Goal: Task Accomplishment & Management: Manage account settings

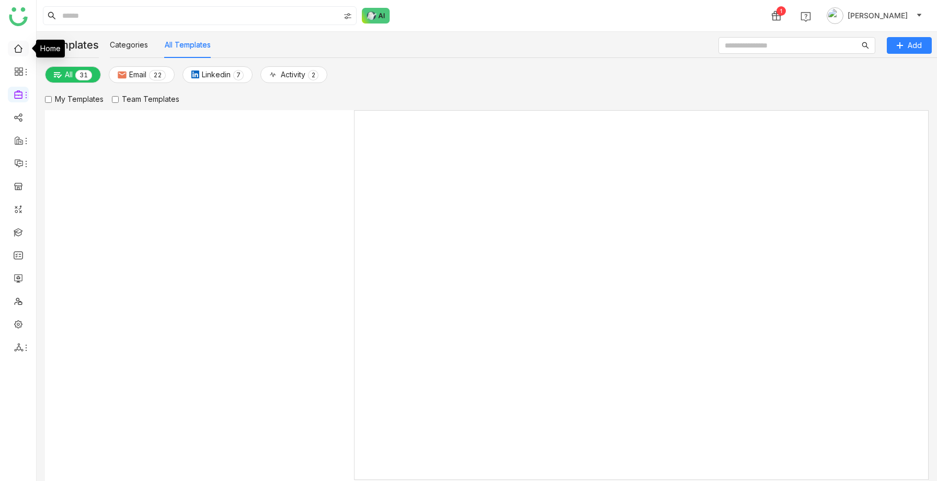
click at [20, 52] on link at bounding box center [18, 47] width 9 height 9
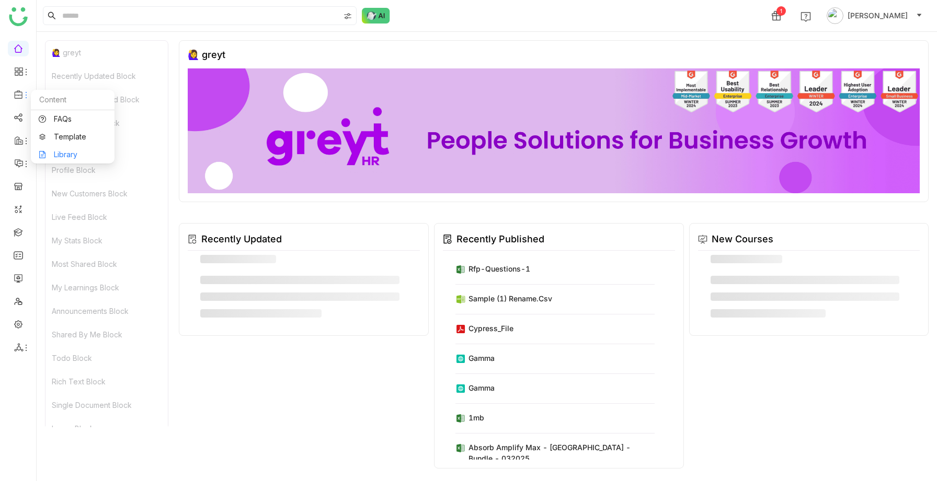
click at [55, 151] on link "Library" at bounding box center [73, 154] width 68 height 7
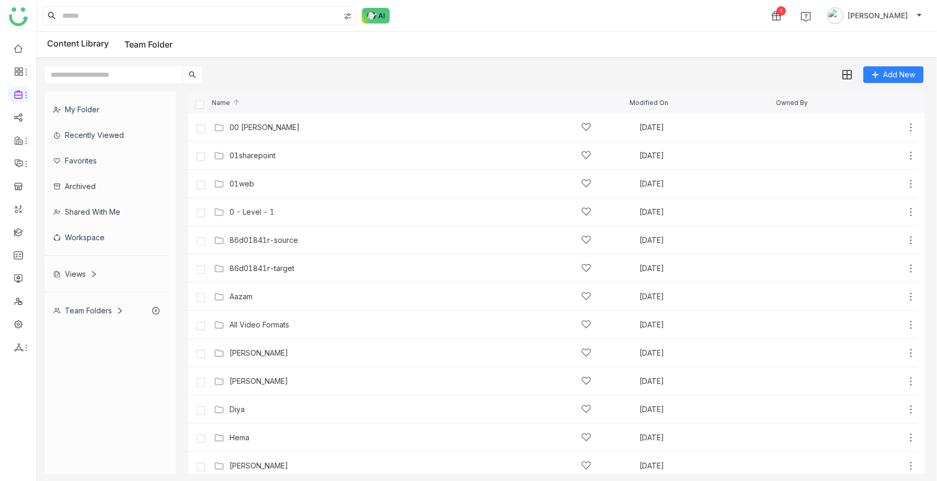
click at [77, 274] on div "Views" at bounding box center [75, 274] width 44 height 9
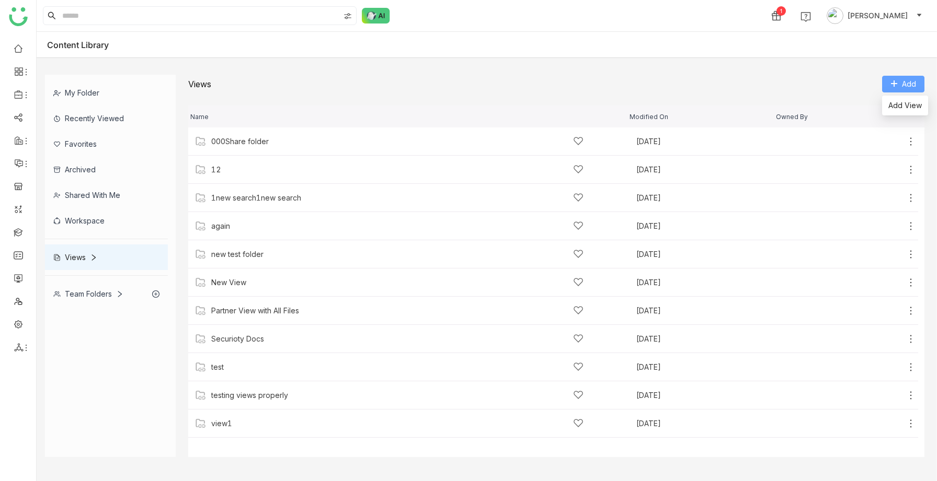
click at [916, 78] on button "Add" at bounding box center [903, 84] width 42 height 17
click at [232, 427] on div "view1" at bounding box center [221, 424] width 21 height 8
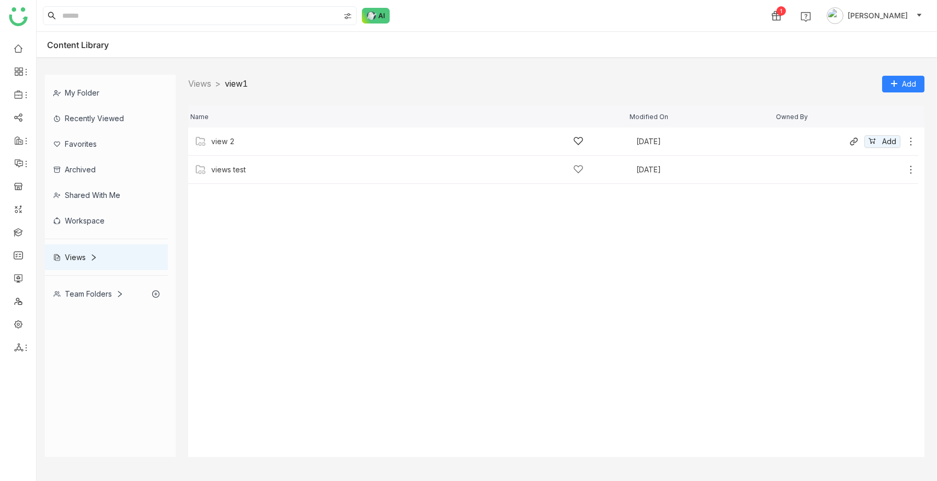
click at [256, 151] on div "view 2 [DATE] Add" at bounding box center [553, 142] width 730 height 28
click at [243, 146] on div "Aazam" at bounding box center [397, 141] width 372 height 11
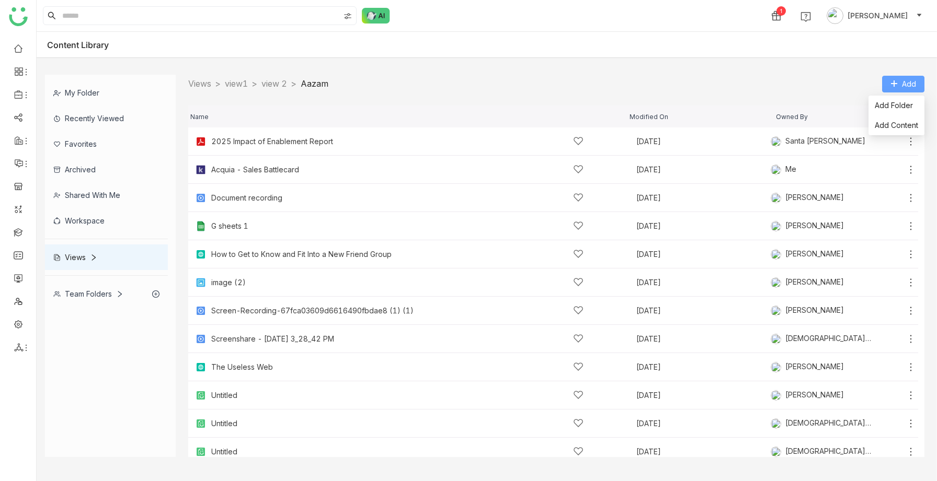
click at [893, 84] on icon at bounding box center [893, 83] width 7 height 7
click at [894, 107] on span "Add Folder" at bounding box center [894, 105] width 38 height 11
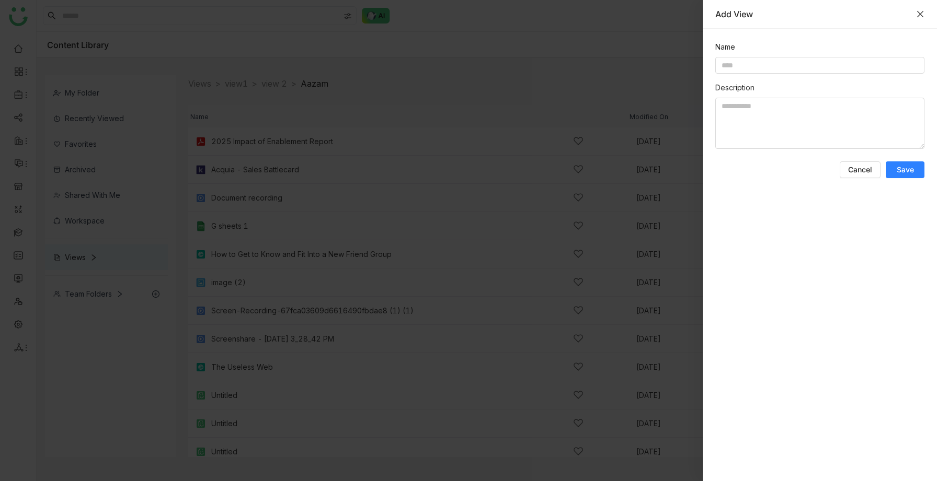
click at [921, 10] on icon "Close" at bounding box center [920, 14] width 8 height 8
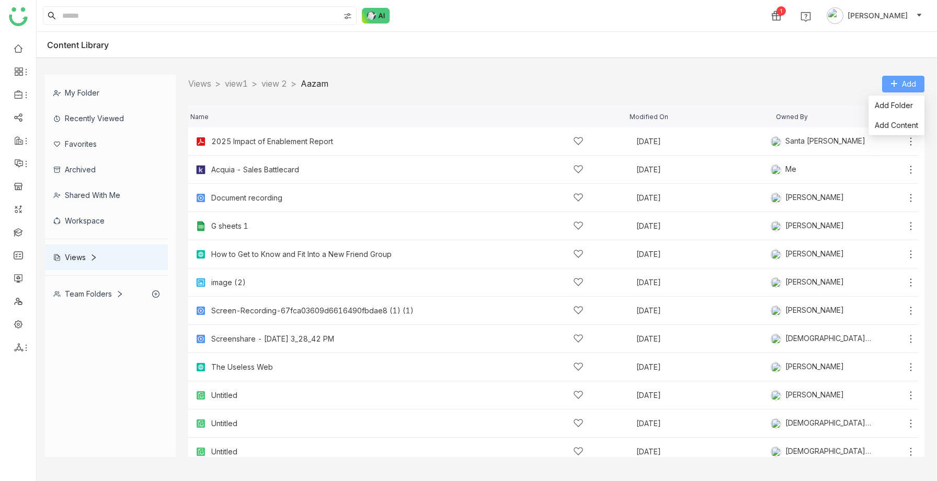
click at [910, 81] on span "Add" at bounding box center [909, 83] width 14 height 11
click at [902, 104] on span "Add Folder" at bounding box center [894, 105] width 38 height 11
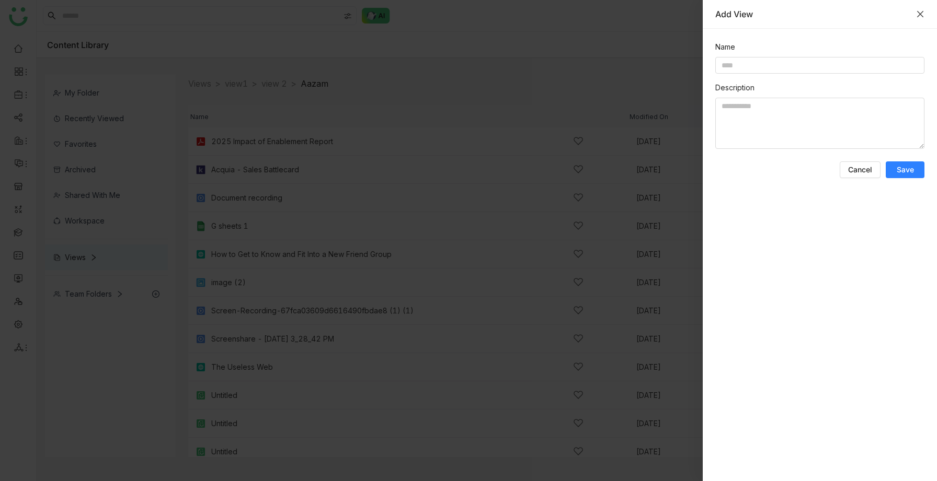
click at [923, 13] on icon "Close" at bounding box center [920, 14] width 8 height 8
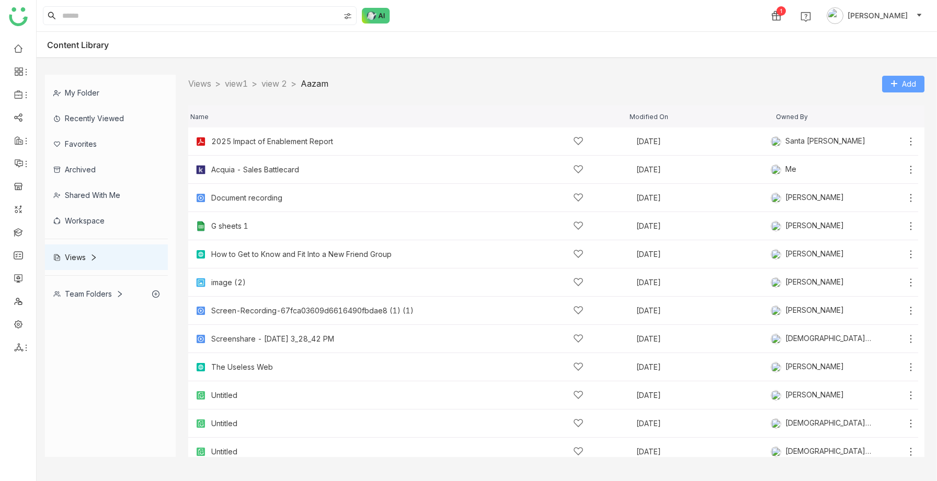
click at [910, 85] on span "Add" at bounding box center [909, 83] width 14 height 11
click at [894, 121] on span "Add Content" at bounding box center [896, 125] width 43 height 11
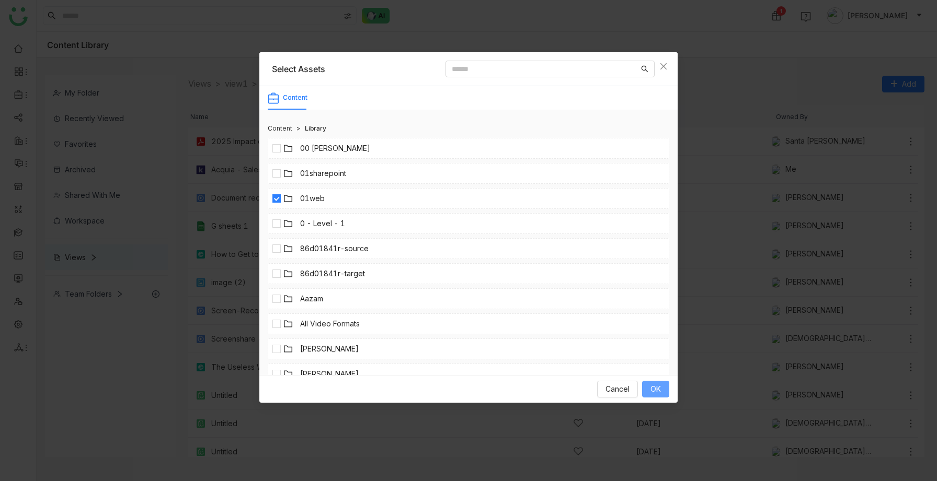
click at [657, 390] on span "OK" at bounding box center [655, 389] width 10 height 11
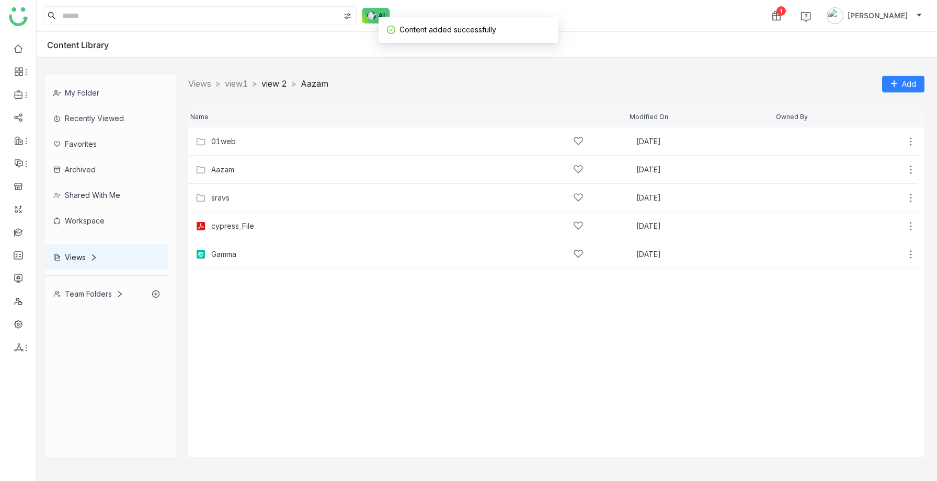
click at [287, 83] on link "view 2" at bounding box center [274, 83] width 26 height 10
click at [239, 195] on div "sravs" at bounding box center [397, 197] width 372 height 11
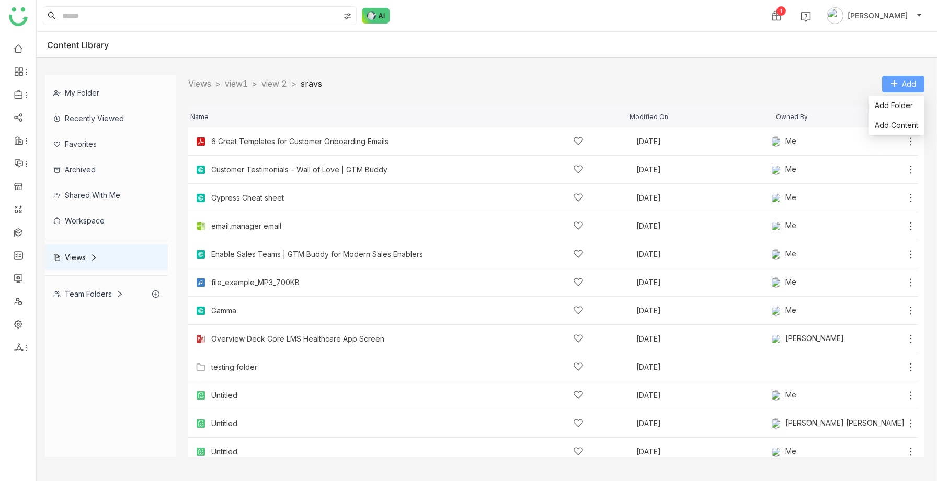
click at [911, 82] on span "Add" at bounding box center [909, 83] width 14 height 11
click at [902, 103] on span "Add Folder" at bounding box center [894, 105] width 38 height 11
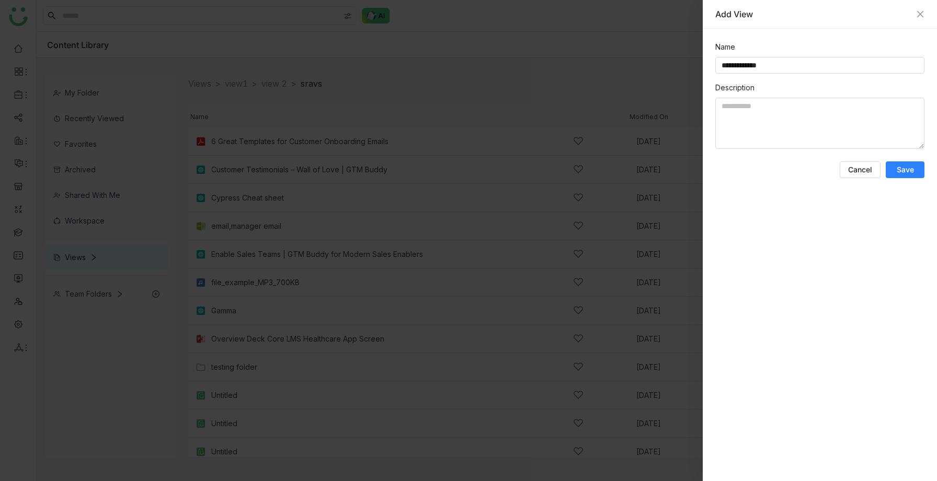
type input "**********"
click at [895, 167] on button "Save" at bounding box center [904, 170] width 39 height 17
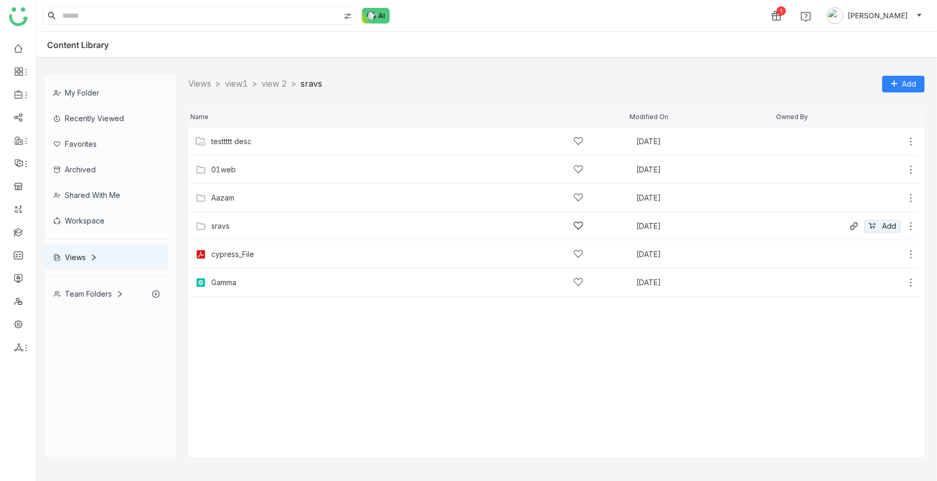
click at [223, 221] on div "sravs" at bounding box center [397, 226] width 372 height 11
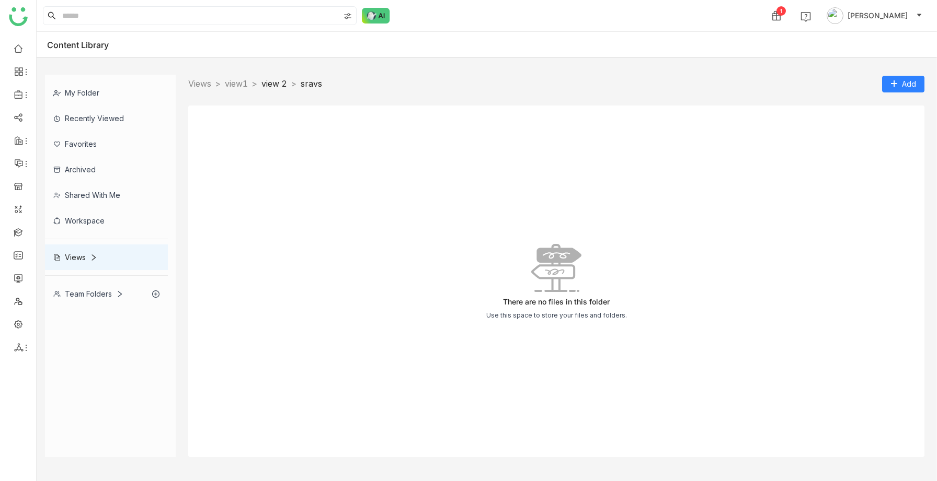
click at [287, 84] on link "view 2" at bounding box center [274, 83] width 26 height 10
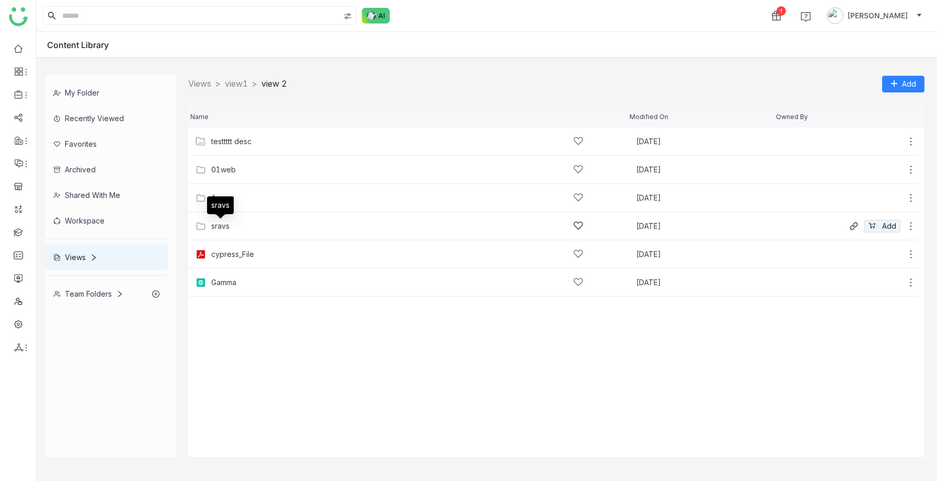
click at [225, 227] on div "sravs" at bounding box center [220, 226] width 18 height 8
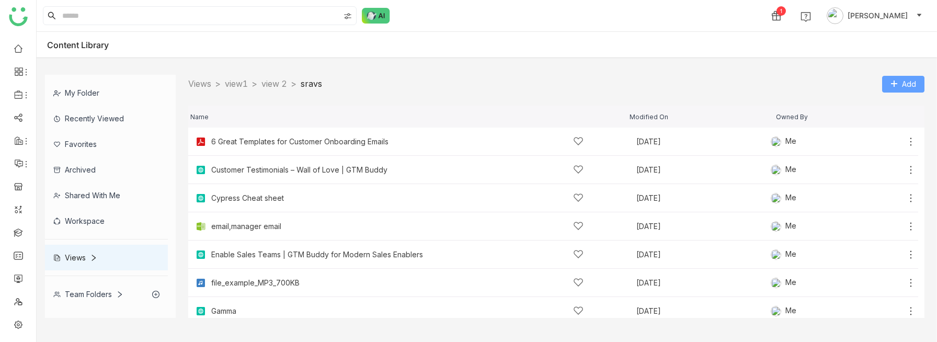
click at [894, 84] on icon at bounding box center [894, 84] width 6 height 1
click at [911, 140] on icon at bounding box center [910, 141] width 10 height 10
click at [698, 90] on div "Views > view1 > view 2 > sravs > Add" at bounding box center [556, 84] width 736 height 18
click at [900, 120] on span "Add Content" at bounding box center [896, 125] width 43 height 11
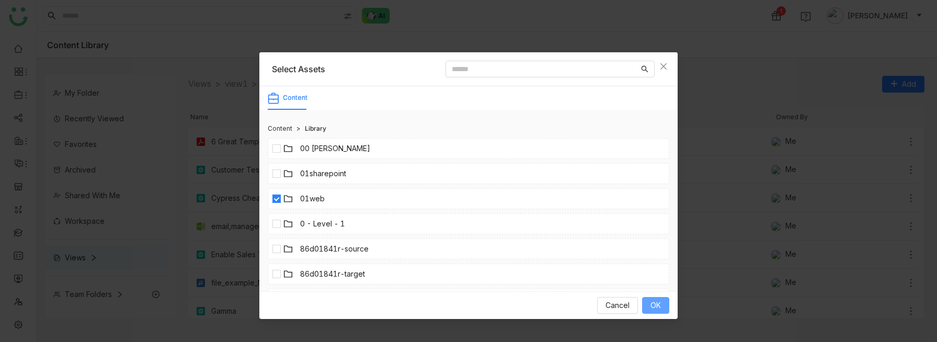
click at [647, 297] on button "OK" at bounding box center [655, 305] width 27 height 17
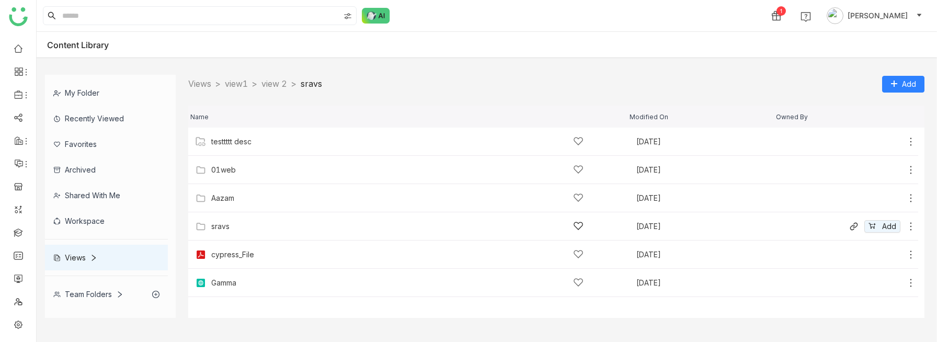
click at [235, 231] on div "sravs" at bounding box center [397, 226] width 372 height 11
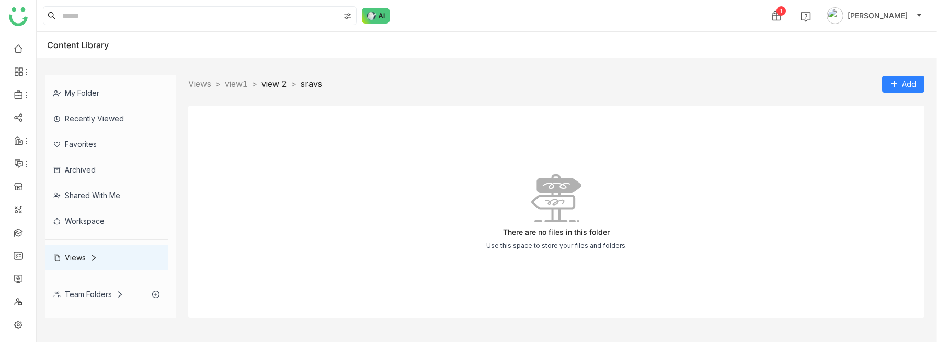
click at [287, 83] on link "view 2" at bounding box center [274, 83] width 26 height 10
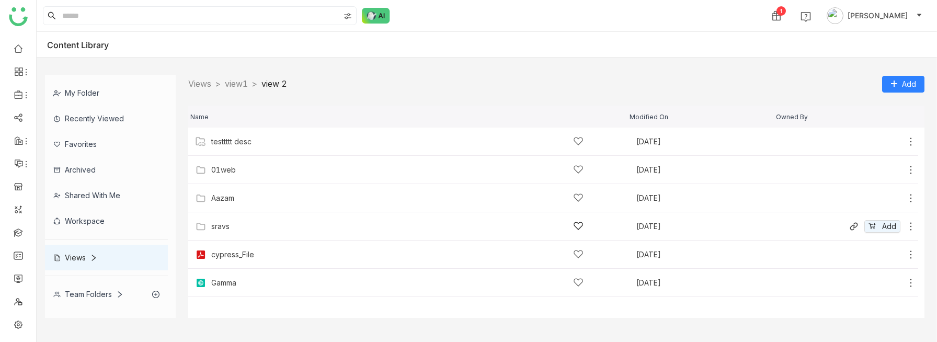
click at [235, 224] on div "sravs" at bounding box center [397, 226] width 372 height 11
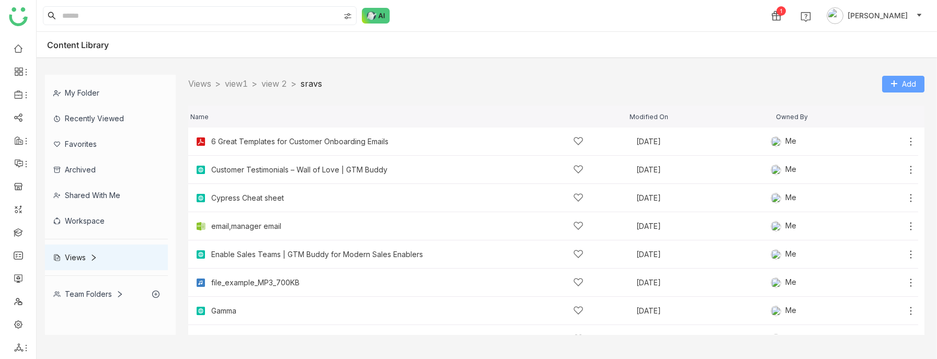
click at [911, 91] on button "Add" at bounding box center [903, 84] width 42 height 17
click at [889, 130] on span "Add Content" at bounding box center [896, 125] width 43 height 11
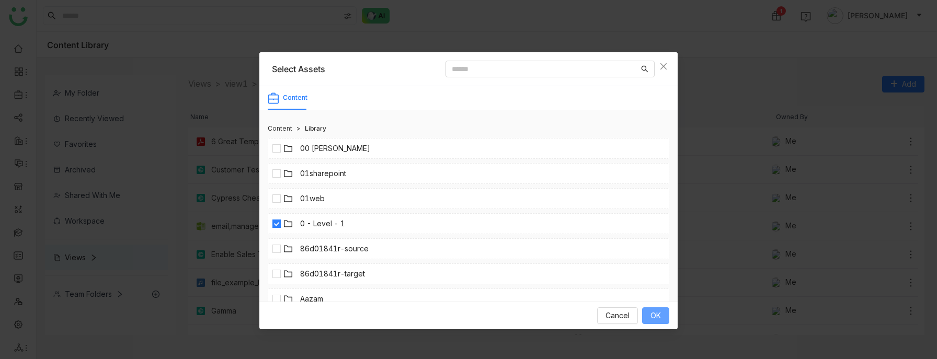
click at [657, 319] on span "OK" at bounding box center [655, 315] width 10 height 11
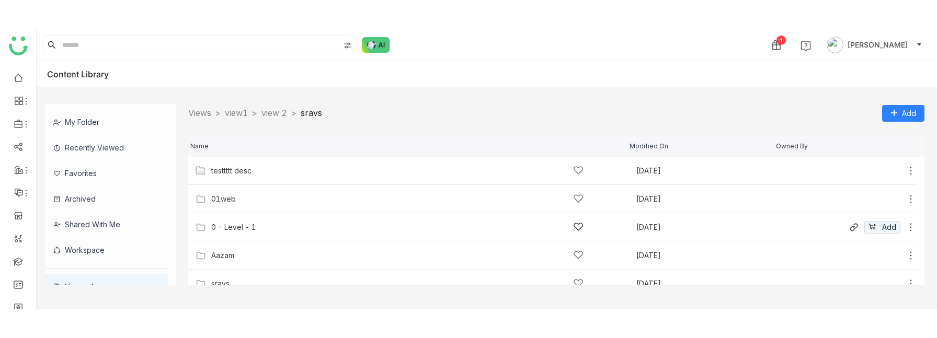
scroll to position [70, 0]
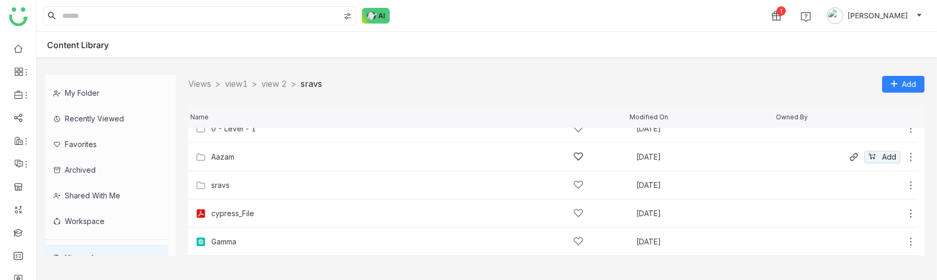
click at [241, 166] on div "Aazam [DATE] Add" at bounding box center [553, 157] width 730 height 28
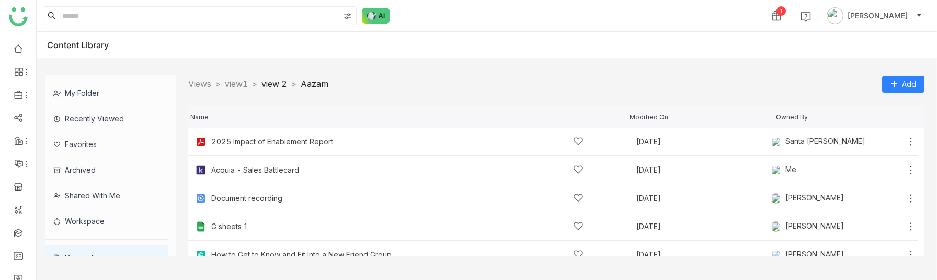
click at [287, 86] on link "view 2" at bounding box center [274, 83] width 26 height 10
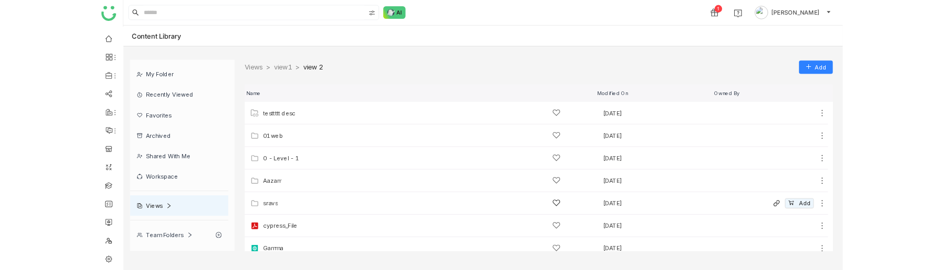
scroll to position [11, 0]
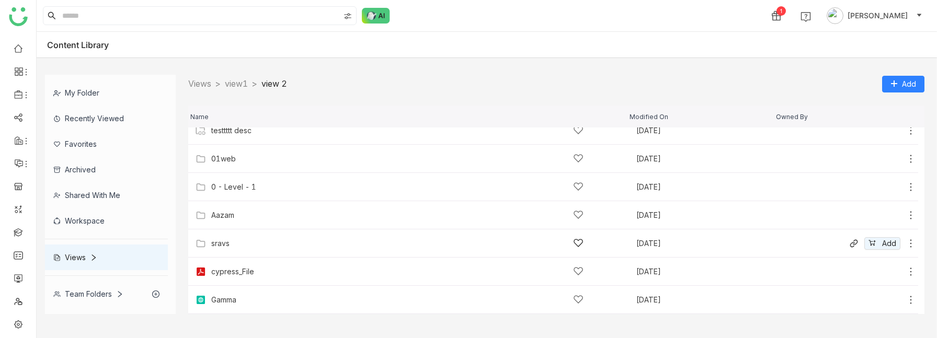
click at [253, 246] on div "sravs" at bounding box center [397, 243] width 372 height 11
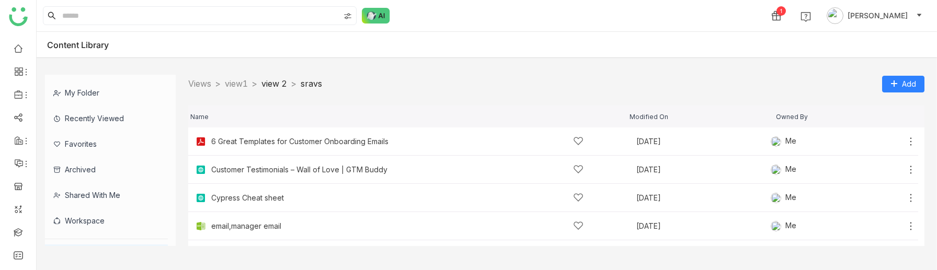
click at [275, 86] on link "view 2" at bounding box center [274, 83] width 26 height 10
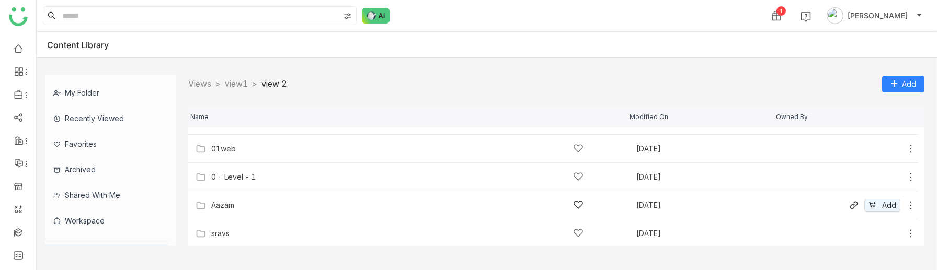
scroll to position [25, 0]
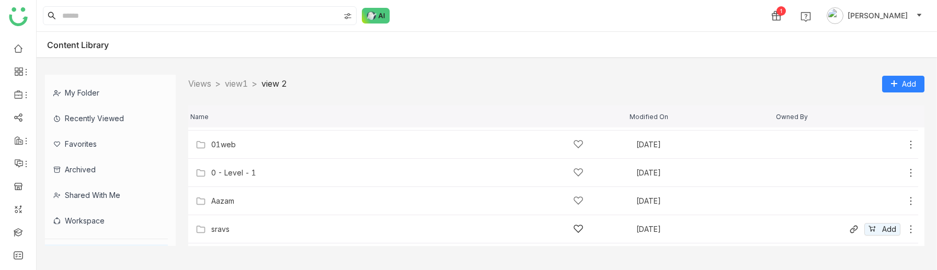
click at [254, 229] on div "sravs" at bounding box center [397, 229] width 372 height 11
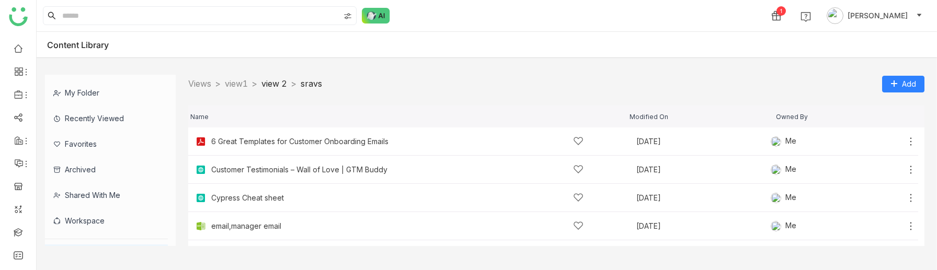
click at [287, 88] on link "view 2" at bounding box center [274, 83] width 26 height 10
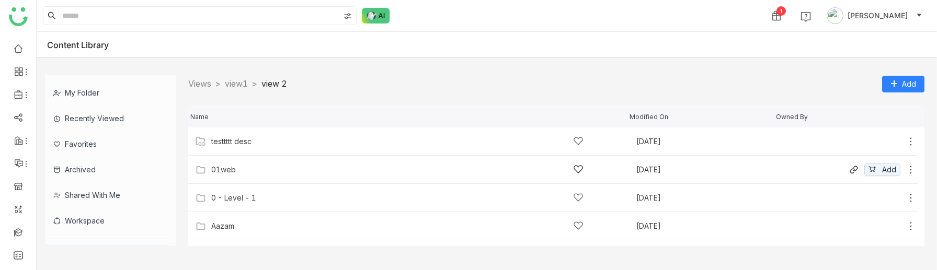
scroll to position [39, 0]
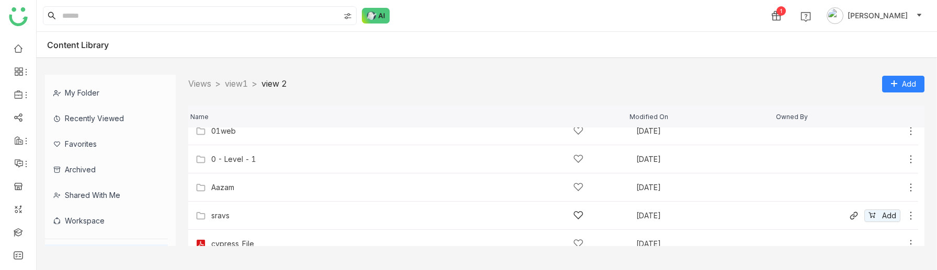
click at [240, 213] on div "sravs" at bounding box center [397, 215] width 372 height 11
